Goal: Transaction & Acquisition: Purchase product/service

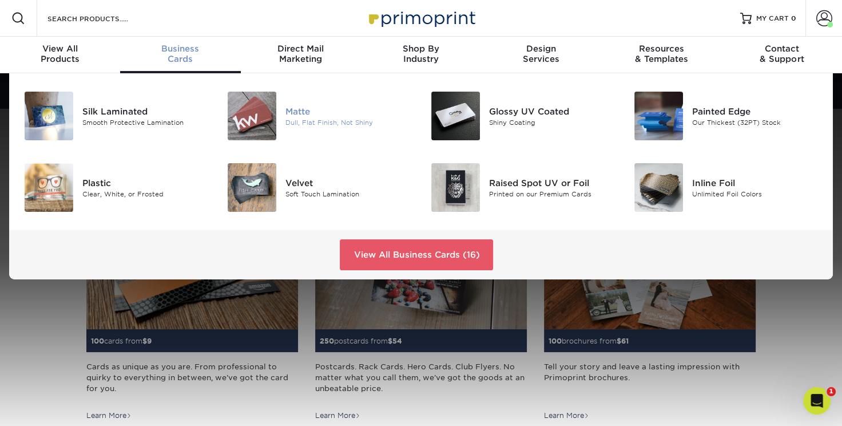
click at [266, 128] on img at bounding box center [252, 116] width 49 height 49
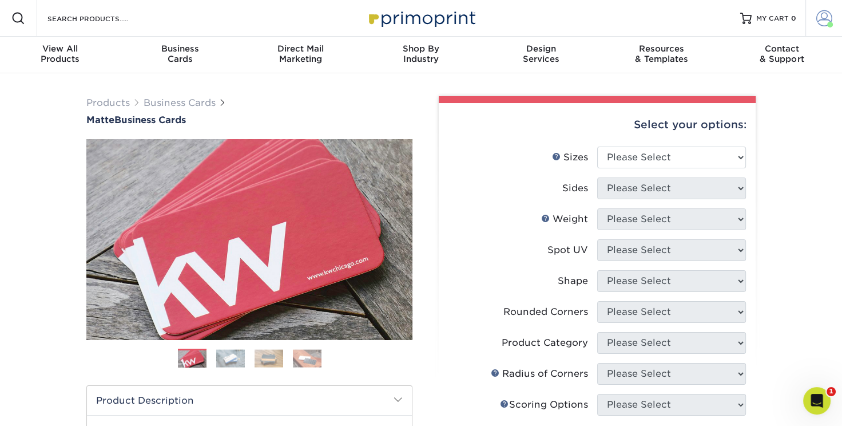
click at [820, 18] on span at bounding box center [824, 18] width 16 height 16
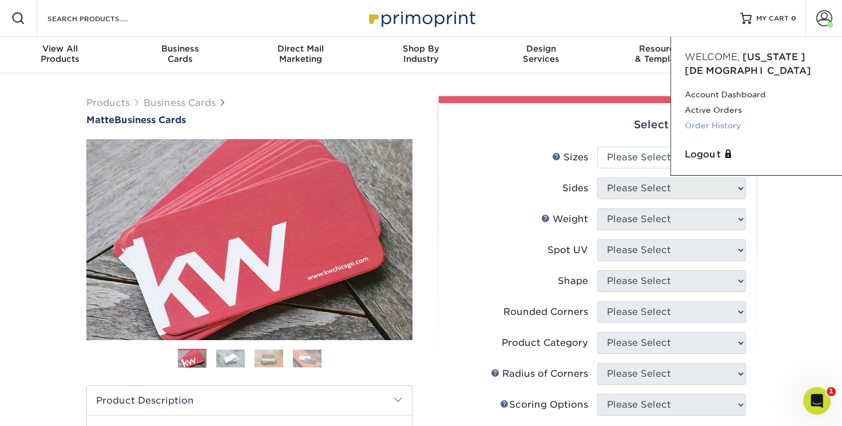
click at [719, 133] on link "Order History" at bounding box center [757, 125] width 144 height 15
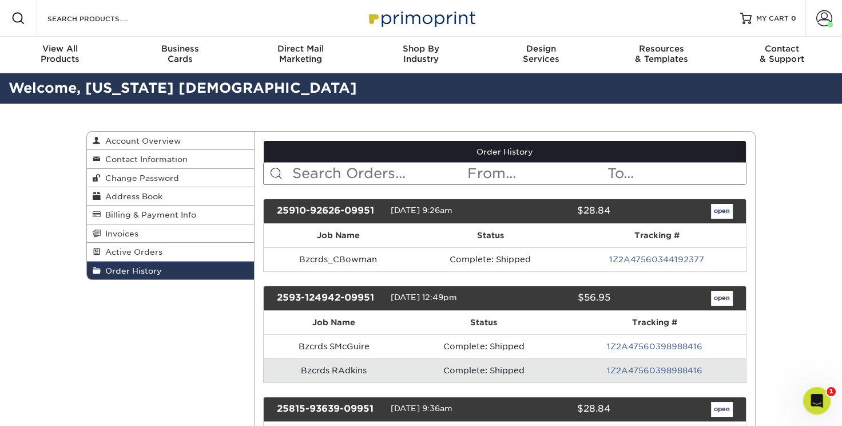
click at [493, 184] on input "text" at bounding box center [536, 173] width 140 height 22
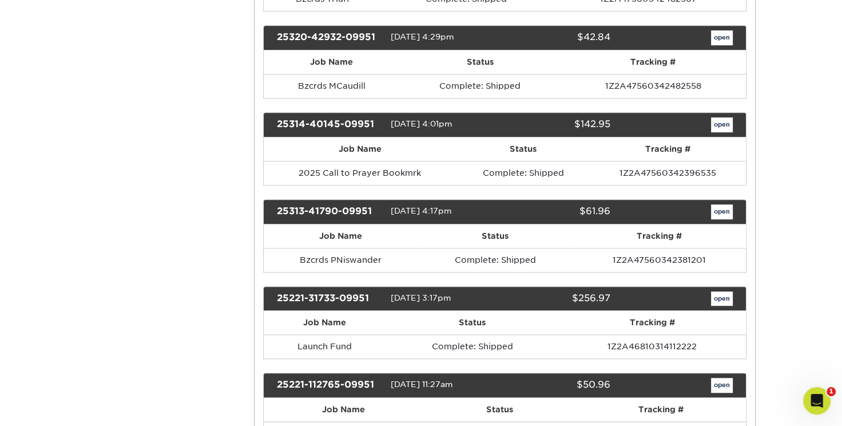
scroll to position [814, 0]
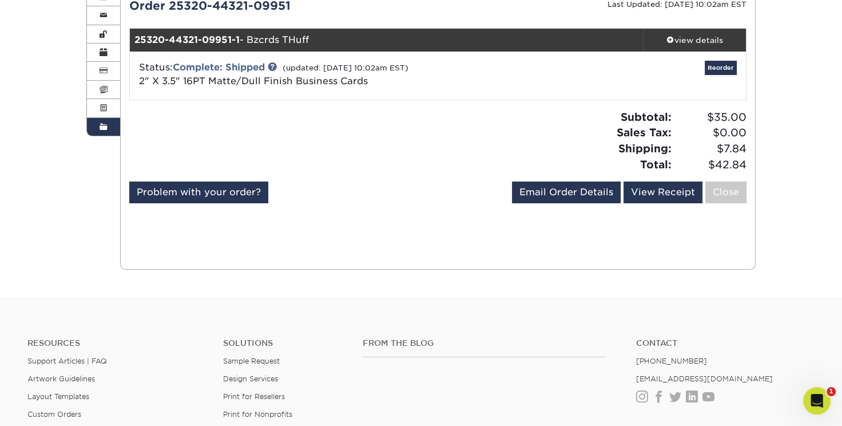
scroll to position [135, 0]
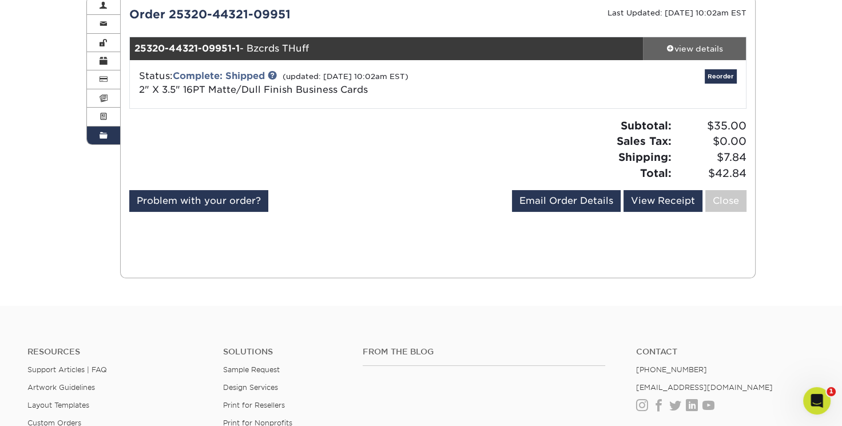
click at [697, 54] on div "view details" at bounding box center [694, 48] width 103 height 11
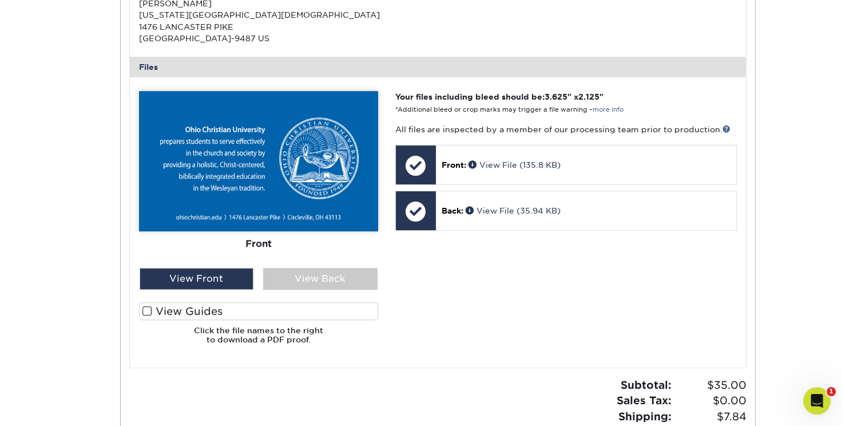
scroll to position [420, 0]
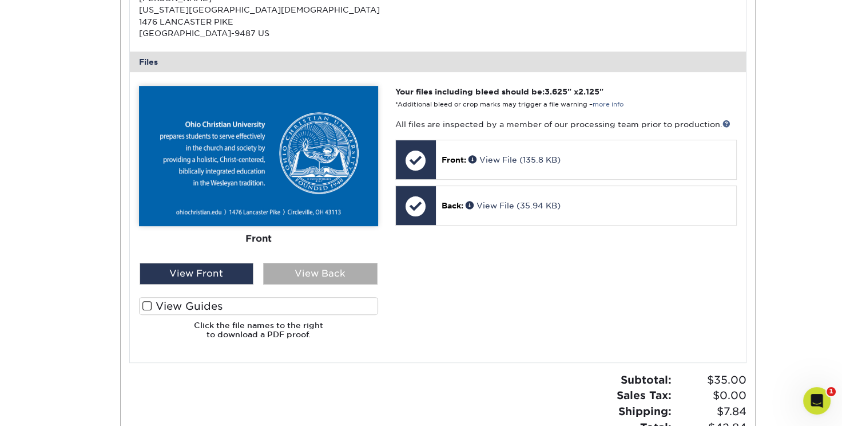
click at [309, 284] on div "View Back" at bounding box center [320, 274] width 114 height 22
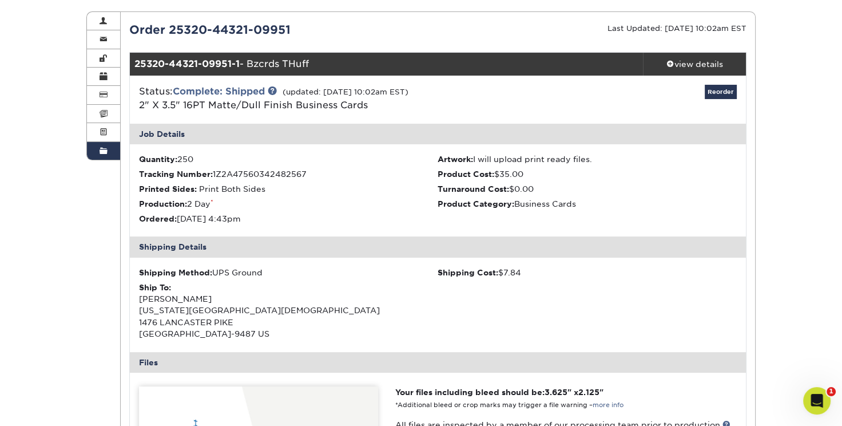
scroll to position [0, 0]
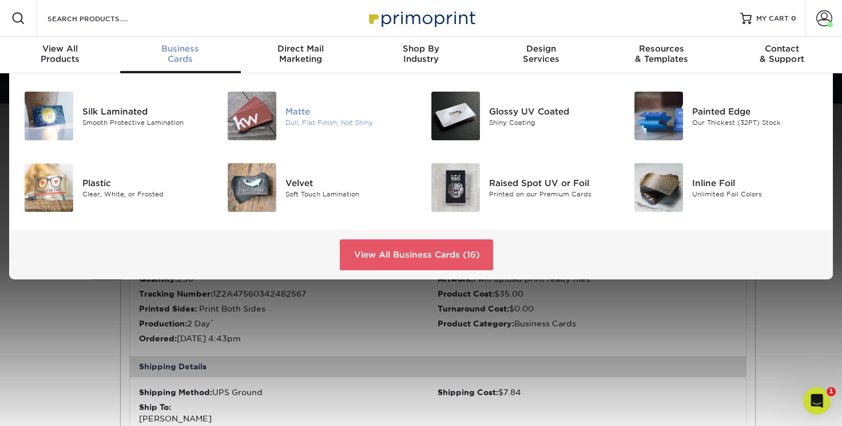
click at [255, 124] on img at bounding box center [252, 116] width 49 height 49
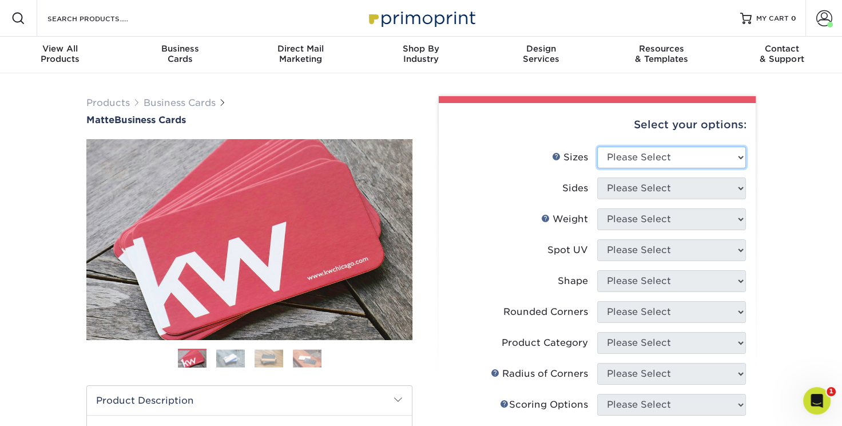
click at [723, 168] on select "Please Select 1.5" x 3.5" - Mini 1.75" x 3.5" - Mini 2" x 2" - Square 2" x 3" -…" at bounding box center [671, 157] width 149 height 22
select select "2.00x3.50"
click at [598, 168] on select "Please Select 1.5" x 3.5" - Mini 1.75" x 3.5" - Mini 2" x 2" - Square 2" x 3" -…" at bounding box center [671, 157] width 149 height 22
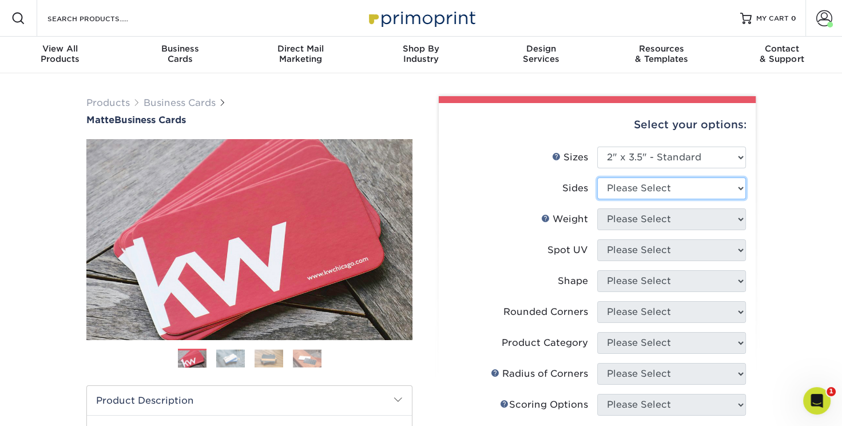
click at [664, 199] on select "Please Select Print Both Sides Print Front Only" at bounding box center [671, 188] width 149 height 22
select select "13abbda7-1d64-4f25-8bb2-c179b224825d"
click at [598, 199] on select "Please Select Print Both Sides Print Front Only" at bounding box center [671, 188] width 149 height 22
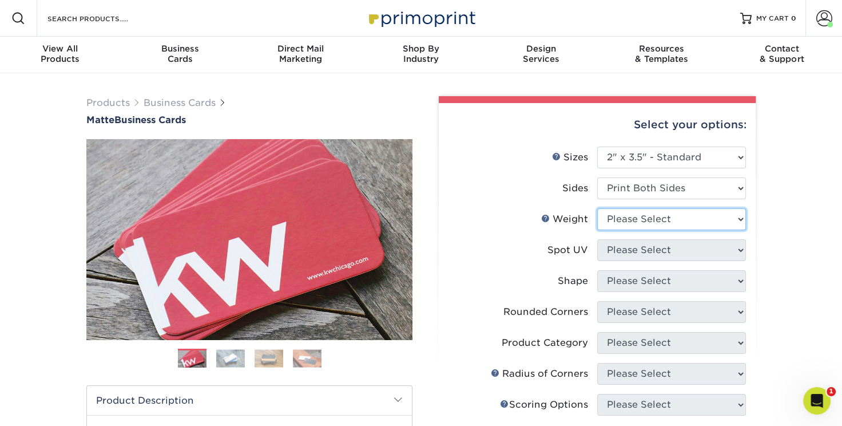
click at [664, 230] on select "Please Select 16PT 14PT" at bounding box center [671, 219] width 149 height 22
select select "16PT"
click at [598, 230] on select "Please Select 16PT 14PT" at bounding box center [671, 219] width 149 height 22
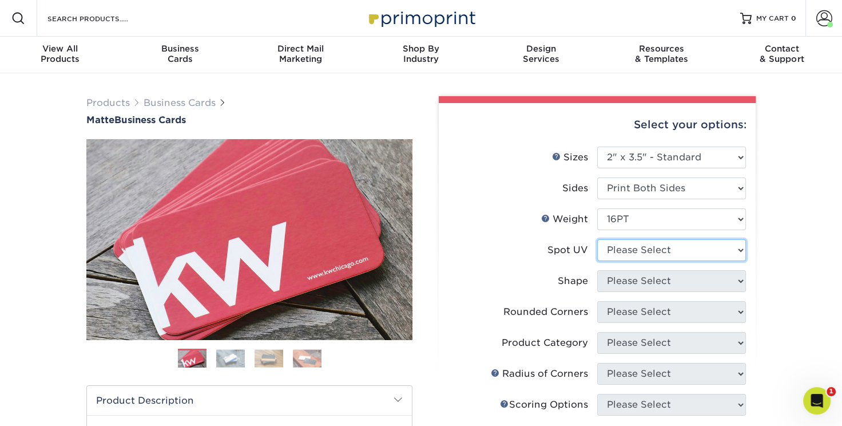
click at [664, 261] on select "Please Select No Spot UV Front and Back (Both Sides) Front Only Back Only" at bounding box center [671, 250] width 149 height 22
select select "3"
click at [598, 261] on select "Please Select No Spot UV Front and Back (Both Sides) Front Only Back Only" at bounding box center [671, 250] width 149 height 22
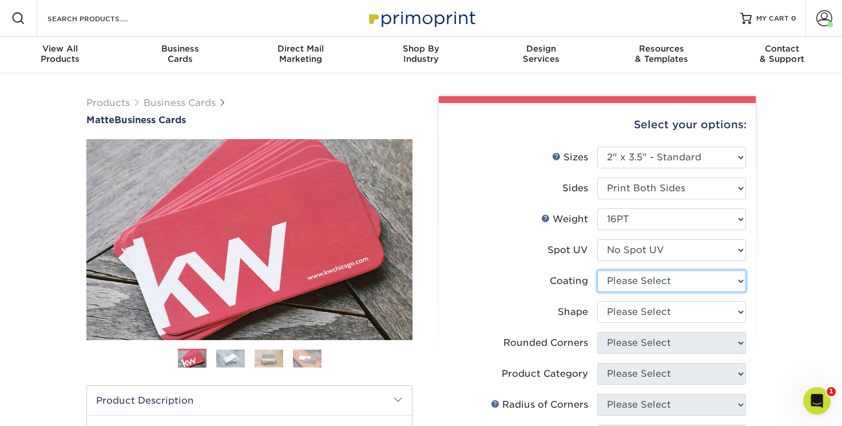
click at [666, 292] on select at bounding box center [671, 281] width 149 height 22
select select "121bb7b5-3b4d-429f-bd8d-bbf80e953313"
click at [598, 292] on select at bounding box center [671, 281] width 149 height 22
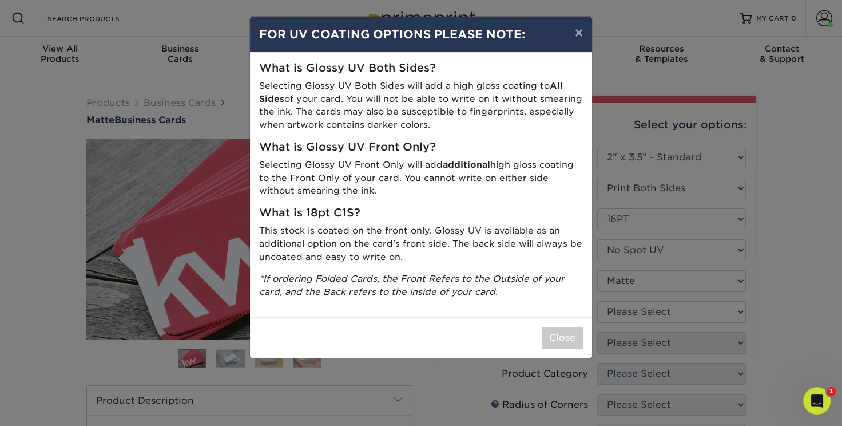
scroll to position [110, 0]
click at [560, 348] on button "Close" at bounding box center [562, 338] width 41 height 22
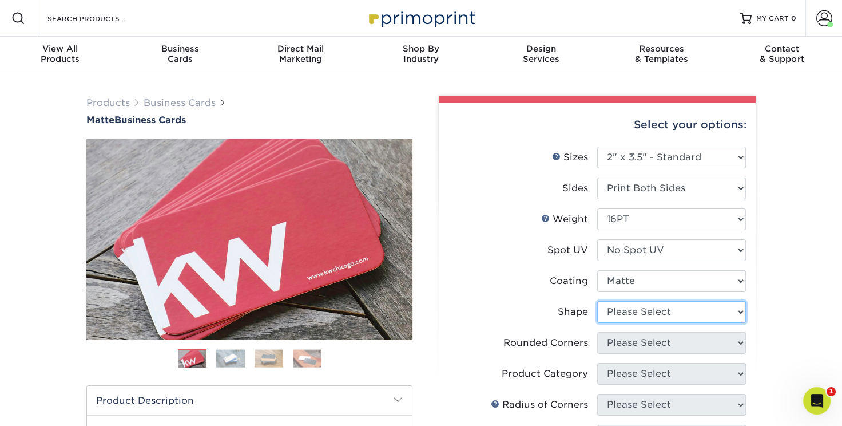
click at [663, 323] on select "Please Select Standard Oval" at bounding box center [671, 312] width 149 height 22
select select "standard"
click at [598, 323] on select "Please Select Standard Oval" at bounding box center [671, 312] width 149 height 22
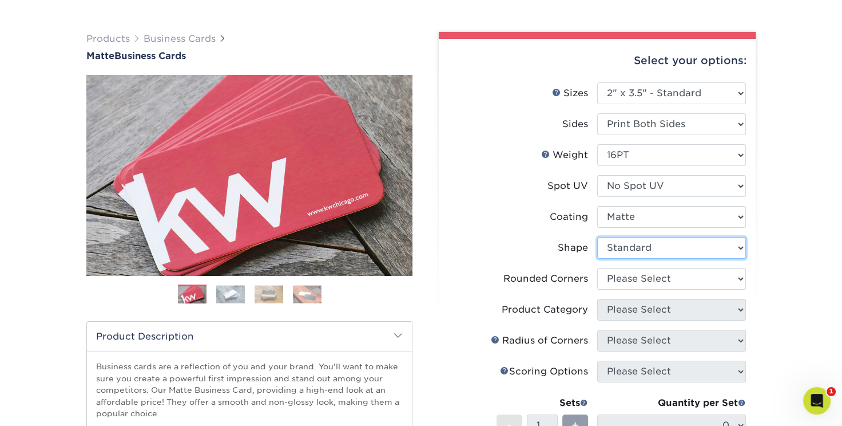
scroll to position [68, 0]
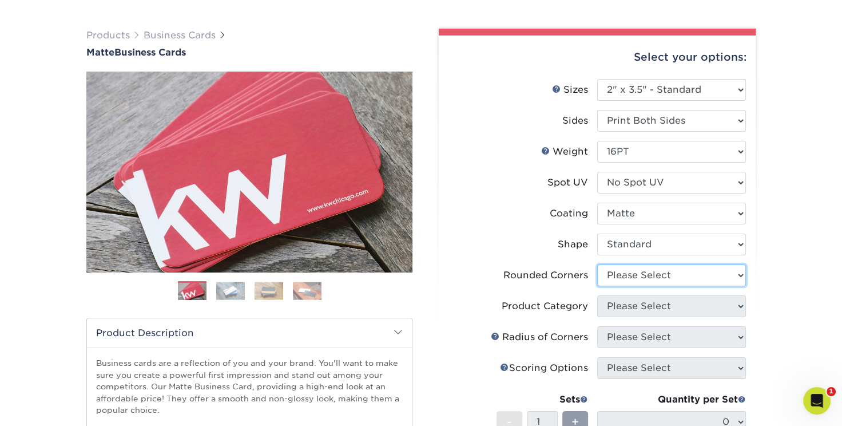
click at [650, 286] on select "Please Select Yes - Round 2 Corners Yes - Round 4 Corners No" at bounding box center [671, 275] width 149 height 22
select select "0"
click at [598, 286] on select "Please Select Yes - Round 2 Corners Yes - Round 4 Corners No" at bounding box center [671, 275] width 149 height 22
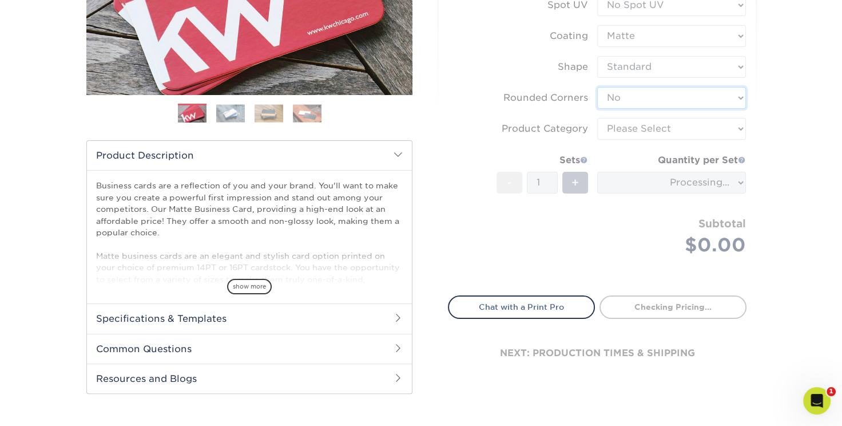
scroll to position [279, 0]
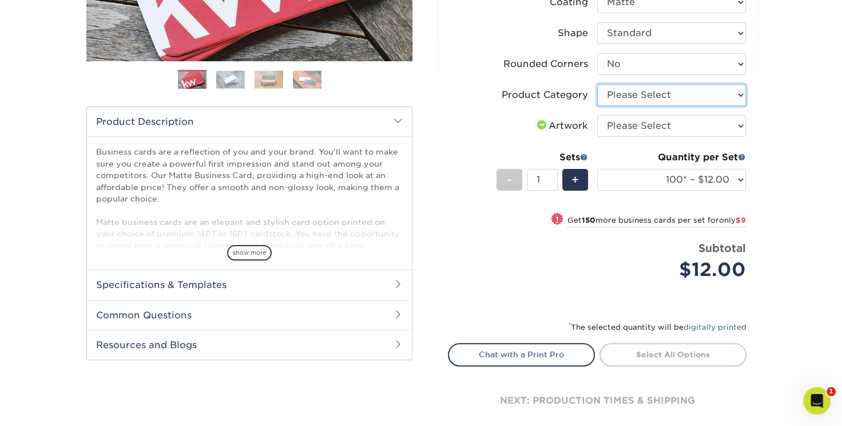
click at [733, 106] on select "Please Select Business Cards" at bounding box center [671, 95] width 149 height 22
select select "3b5148f1-0588-4f88-a218-97bcfdce65c1"
click at [598, 106] on select "Please Select Business Cards" at bounding box center [671, 95] width 149 height 22
click at [735, 137] on select "Please Select I will upload files I need a design - $100" at bounding box center [671, 126] width 149 height 22
select select "upload"
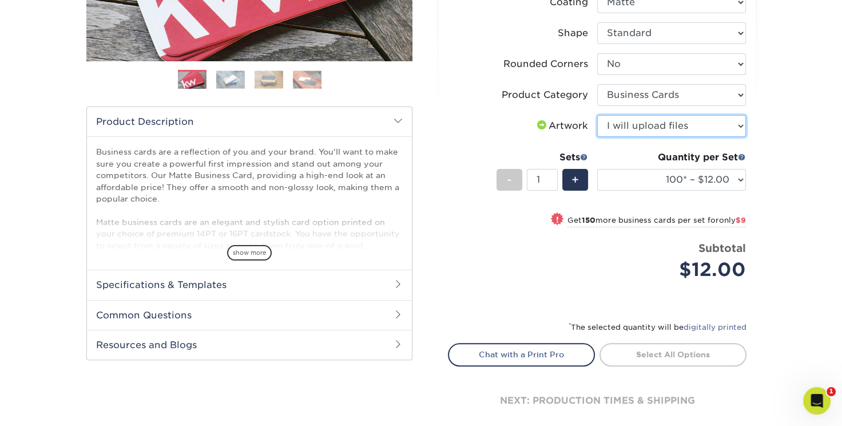
click at [598, 137] on select "Please Select I will upload files I need a design - $100" at bounding box center [671, 126] width 149 height 22
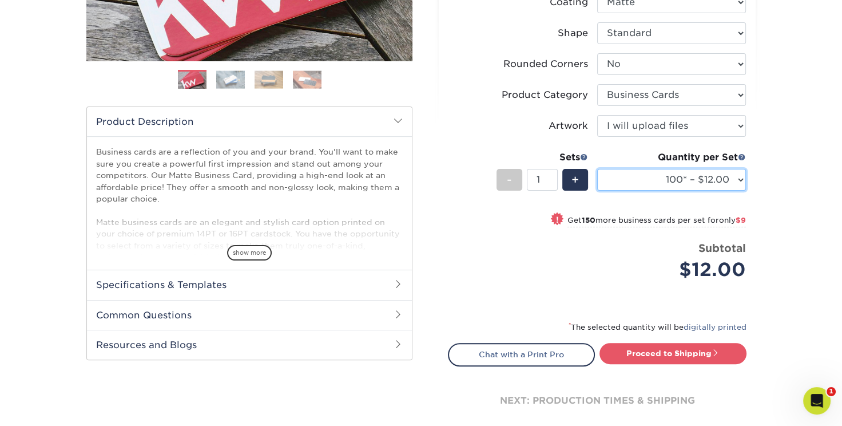
click at [729, 191] on select "100* – $12.00 250* – $21.00 500 – $42.00 1000 – $53.00 2500 – $95.00 5000 – $18…" at bounding box center [671, 180] width 149 height 22
select select "250* – $21.00"
click at [598, 191] on select "100* – $12.00 250* – $21.00 500 – $42.00 1000 – $53.00 2500 – $95.00 5000 – $18…" at bounding box center [671, 180] width 149 height 22
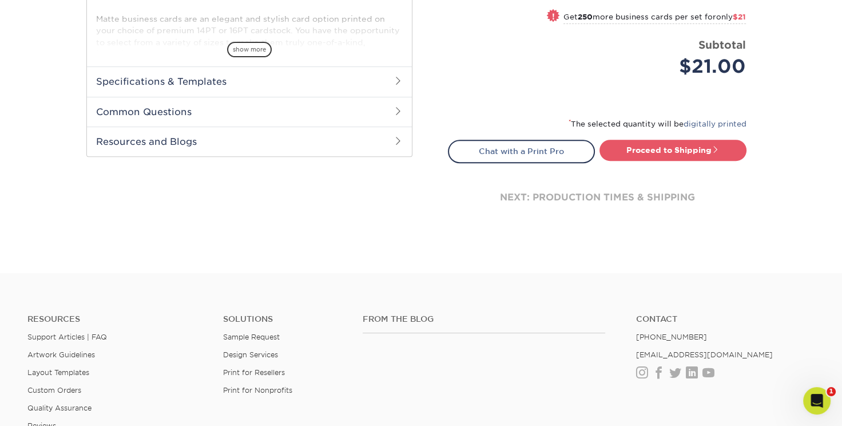
scroll to position [486, 0]
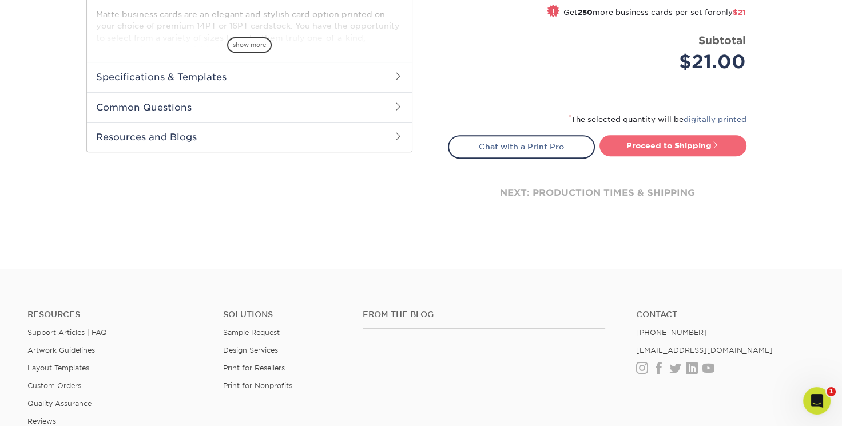
click at [646, 156] on link "Proceed to Shipping" at bounding box center [673, 145] width 147 height 21
type input "Set 1"
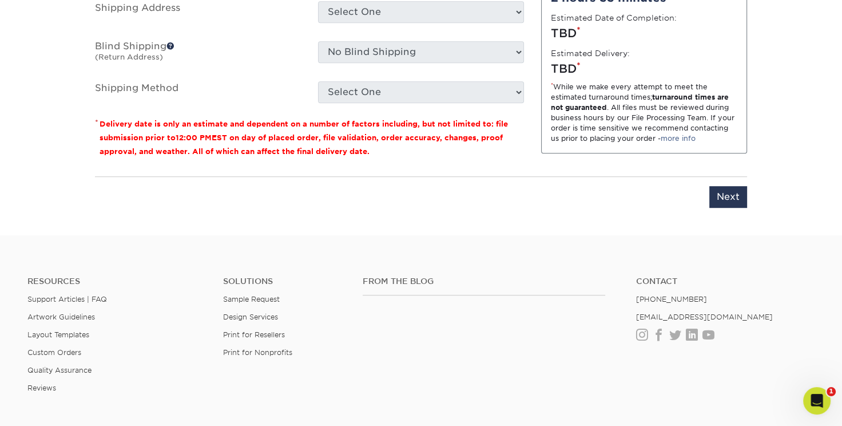
scroll to position [830, 0]
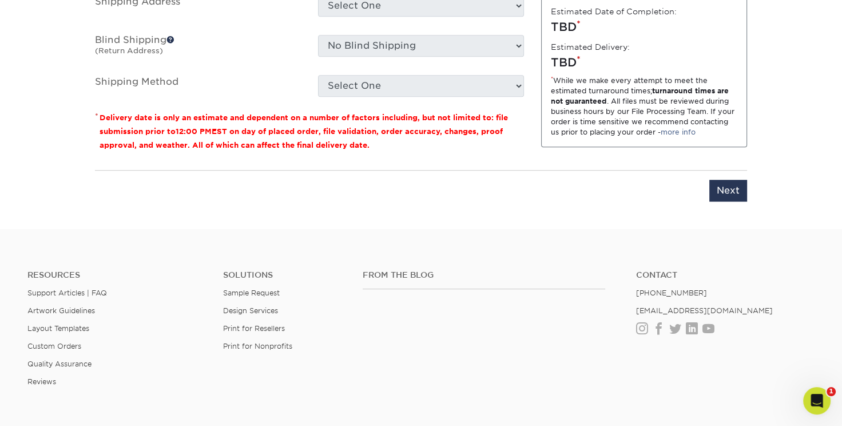
select select "23721297-b68b-4846-ba83-3171e6bd9d78"
click at [380, 17] on select "Select One ADV Amber Smith ARenihan Bridget Reitano AGS Heather Hutchinson KHar…" at bounding box center [421, 6] width 206 height 22
select select "238812"
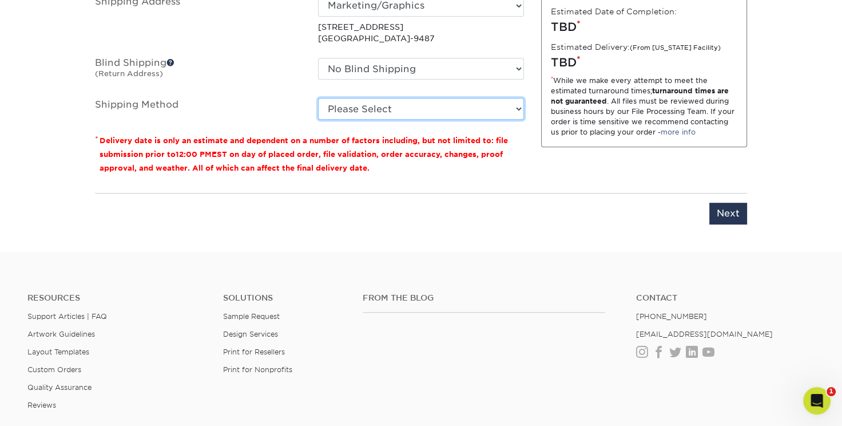
click at [386, 120] on select "Please Select Ground Shipping (+$7.84) 3 Day Shipping Service (+$15.34) 2 Day A…" at bounding box center [421, 109] width 206 height 22
select select "03"
click at [318, 120] on select "Please Select Ground Shipping (+$7.84) 3 Day Shipping Service (+$15.34) 2 Day A…" at bounding box center [421, 109] width 206 height 22
drag, startPoint x: 333, startPoint y: 68, endPoint x: 257, endPoint y: 47, distance: 78.1
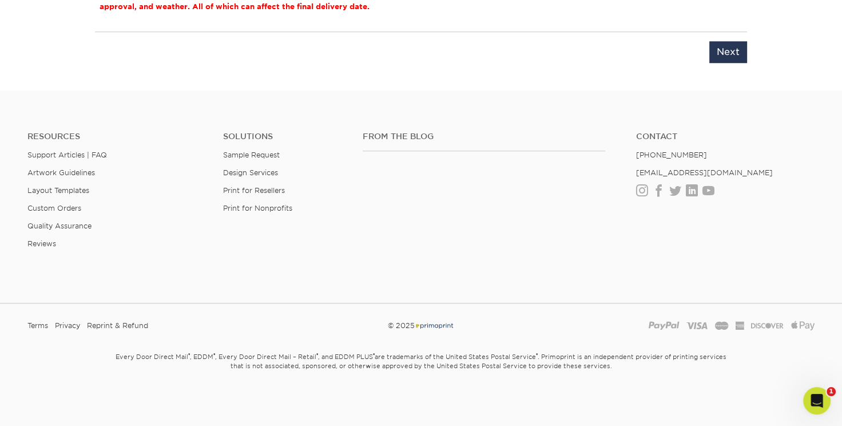
scroll to position [994, 0]
type input "bzcrds JRutter"
click at [720, 61] on input "Next" at bounding box center [728, 50] width 38 height 22
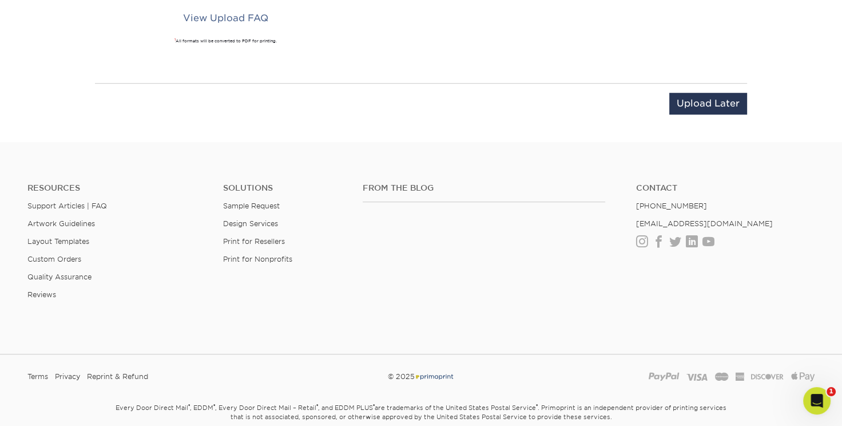
scroll to position [888, 0]
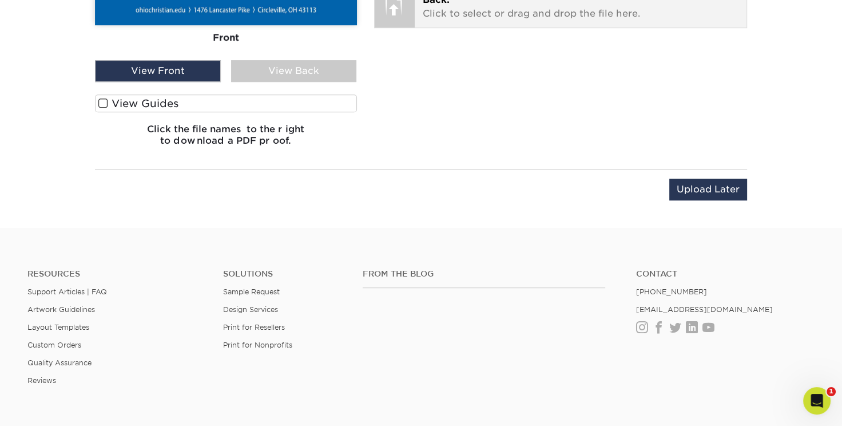
click at [485, 21] on p "Back: Click to select or drag and drop the file here." at bounding box center [581, 6] width 316 height 27
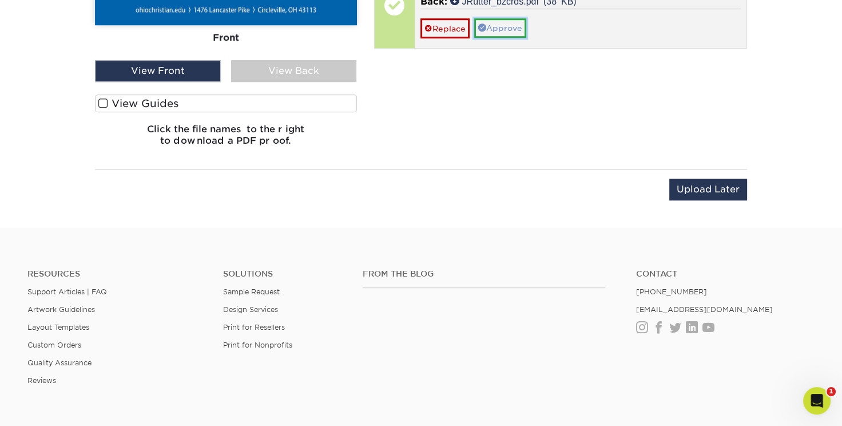
click at [515, 38] on link "Approve" at bounding box center [500, 27] width 52 height 19
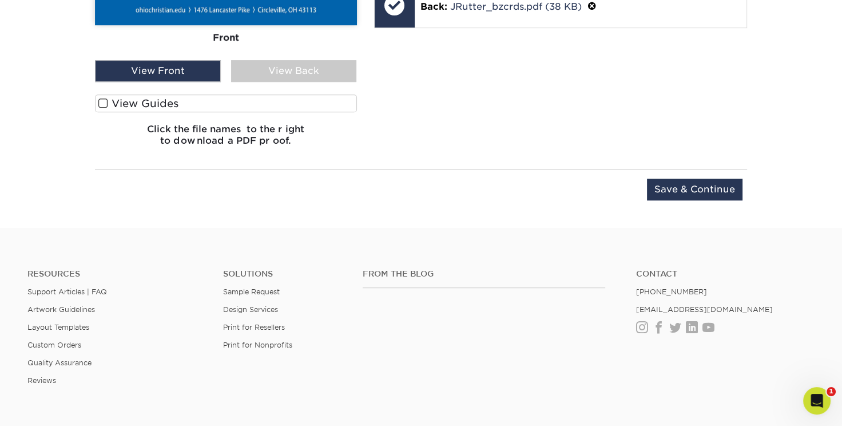
click at [289, 82] on div "View Back" at bounding box center [294, 71] width 126 height 22
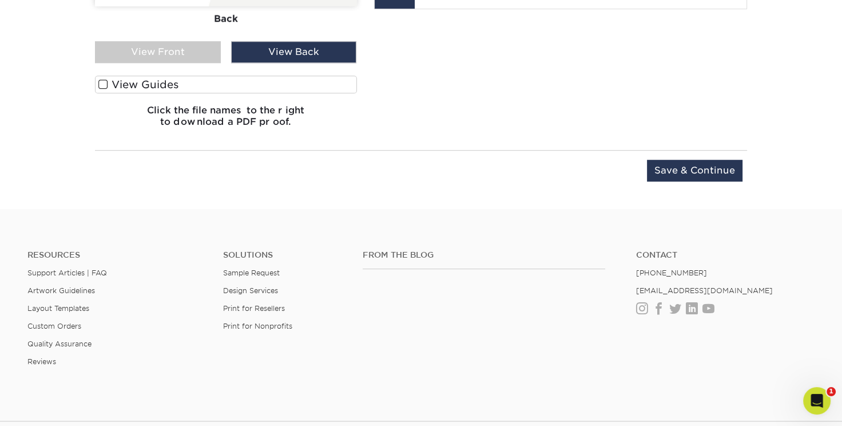
scroll to position [911, 0]
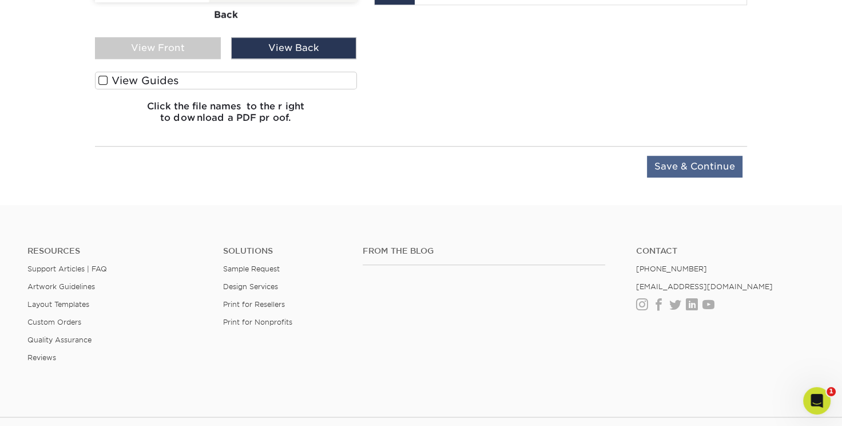
click at [647, 177] on input "Save & Continue" at bounding box center [695, 167] width 96 height 22
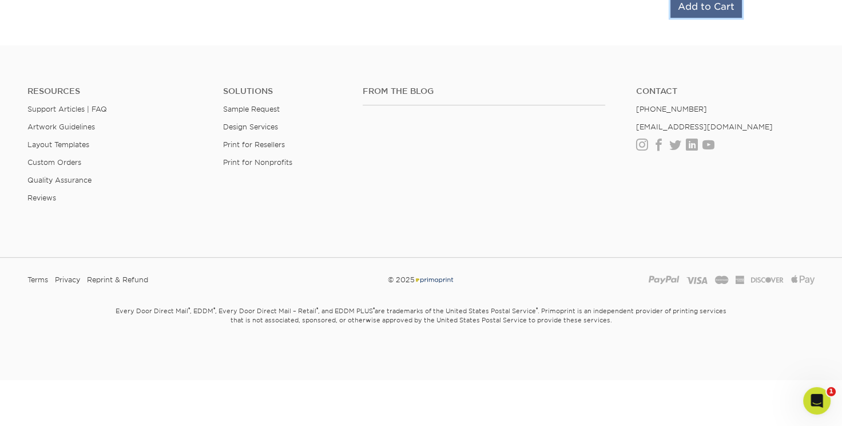
click at [670, 18] on input "Add to Cart" at bounding box center [706, 7] width 72 height 22
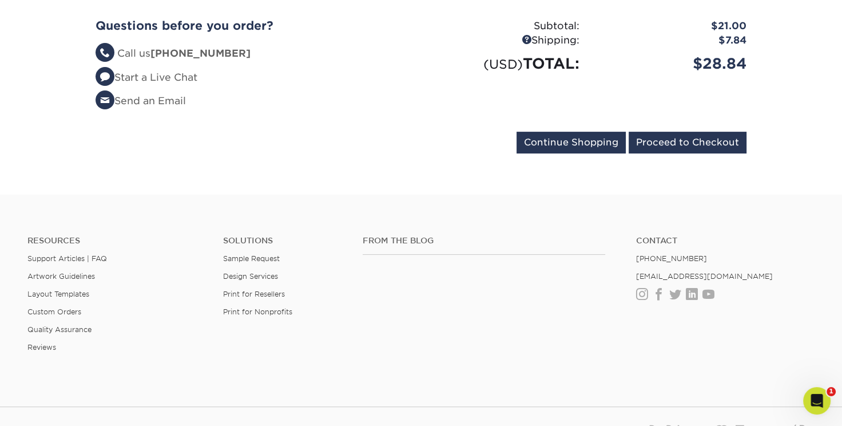
scroll to position [344, 0]
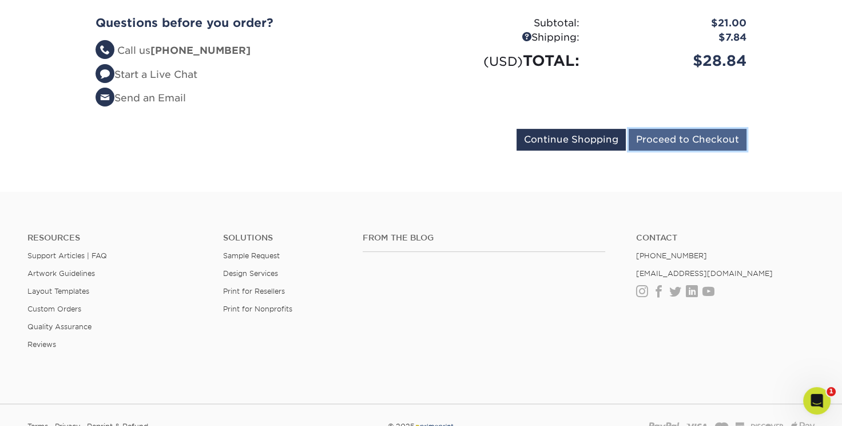
click at [677, 150] on input "Proceed to Checkout" at bounding box center [688, 140] width 118 height 22
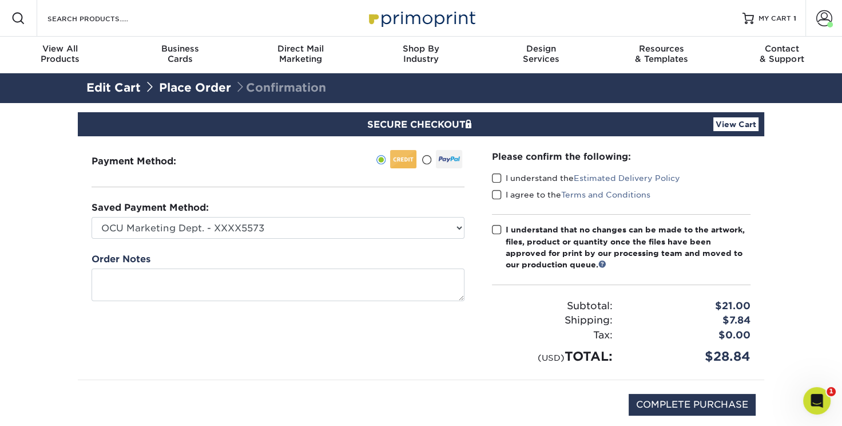
click at [499, 184] on span at bounding box center [497, 178] width 10 height 11
click at [0, 0] on input "I understand the Estimated Delivery Policy" at bounding box center [0, 0] width 0 height 0
click at [497, 200] on span at bounding box center [497, 194] width 10 height 11
click at [0, 0] on input "I agree to the Terms and Conditions" at bounding box center [0, 0] width 0 height 0
click at [498, 235] on span at bounding box center [497, 229] width 10 height 11
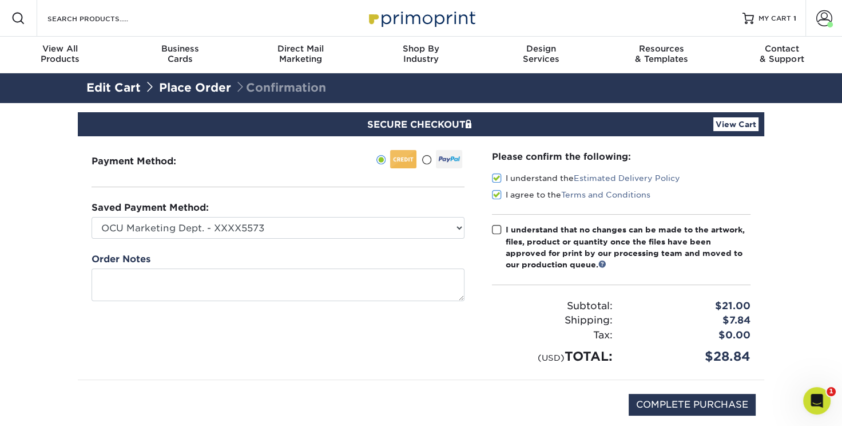
click at [0, 0] on input "I understand that no changes can be made to the artwork, files, product or quan…" at bounding box center [0, 0] width 0 height 0
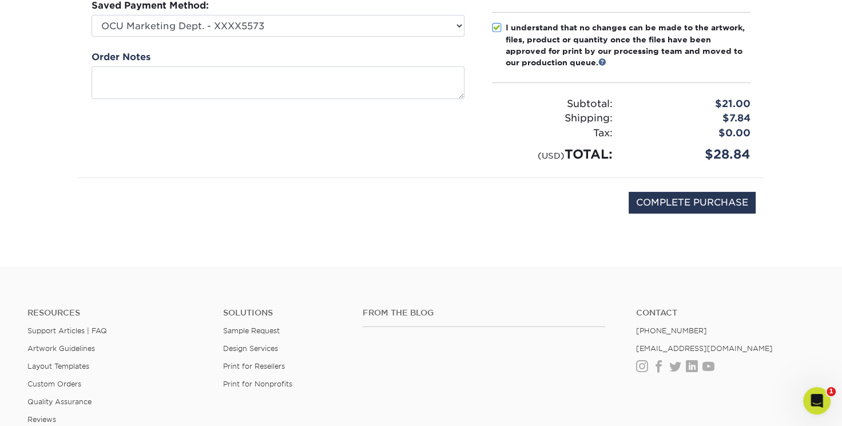
scroll to position [213, 0]
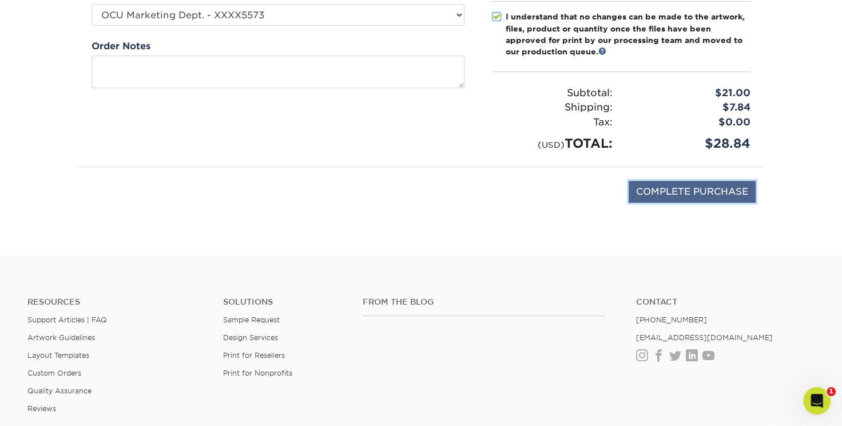
click at [678, 203] on input "COMPLETE PURCHASE" at bounding box center [692, 192] width 127 height 22
type input "PROCESSING, PLEASE WAIT..."
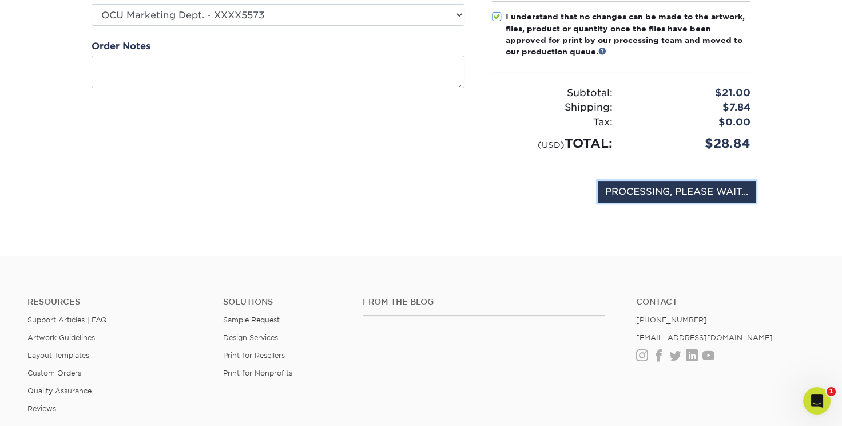
scroll to position [213, 0]
